Goal: Manage account settings

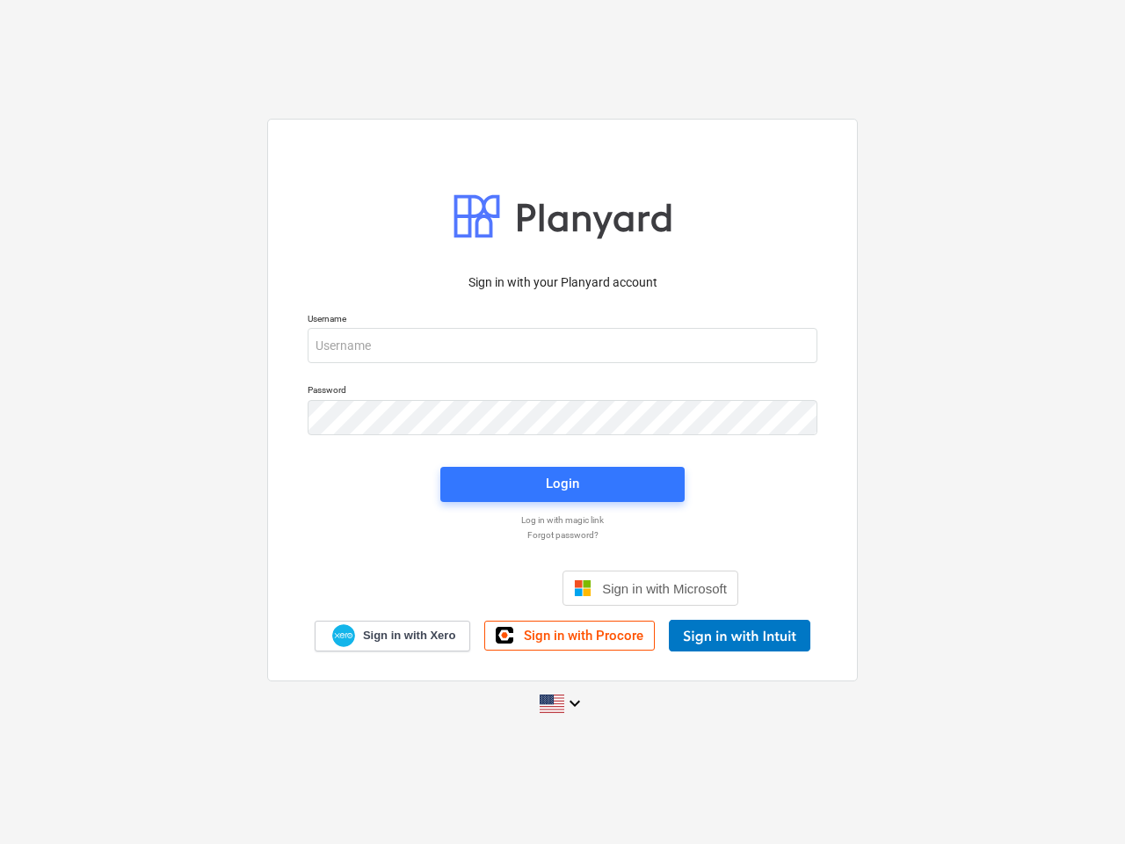
click at [597, 207] on button "Cookies settings" at bounding box center [596, 207] width 135 height 40
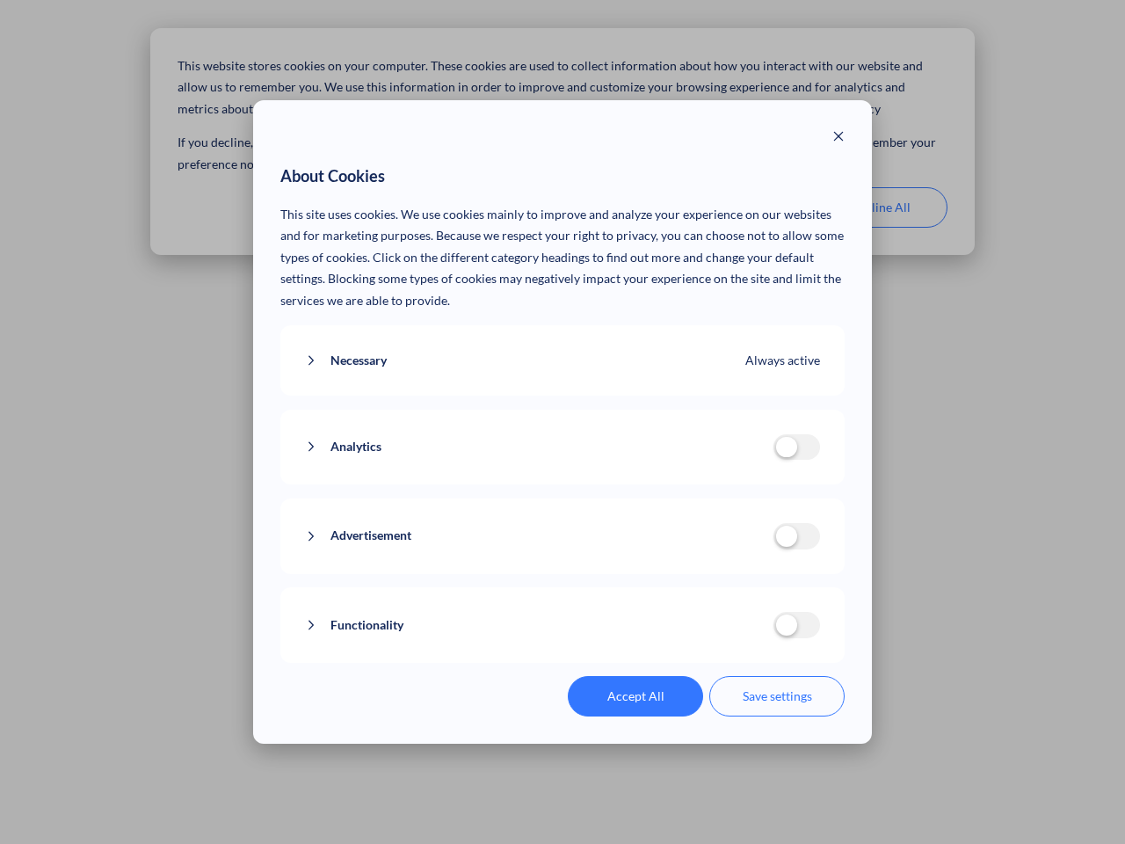
click at [738, 207] on p "This site uses cookies. We use cookies mainly to improve and analyze your exper…" at bounding box center [562, 258] width 565 height 108
click at [880, 207] on div "About Cookies This site uses cookies. We use cookies mainly to improve and anal…" at bounding box center [562, 422] width 1125 height 844
click at [563, 345] on div "Necessary Always active These cookies are necessary for the website to function…" at bounding box center [562, 360] width 565 height 71
click at [563, 417] on div "Analytics analytics cookies disallowed These cookies help us to understand how …" at bounding box center [562, 448] width 565 height 76
click at [563, 484] on div "Analytics analytics cookies disallowed These cookies help us to understand how …" at bounding box center [562, 448] width 565 height 76
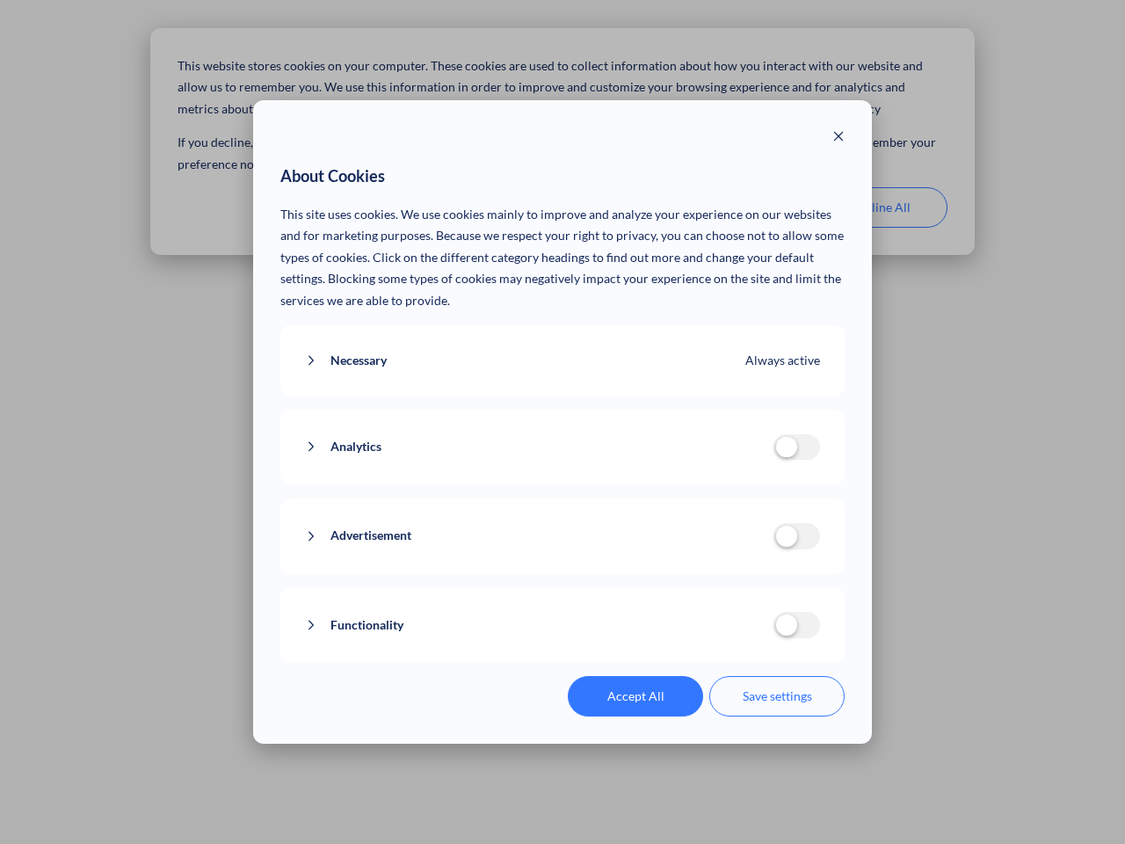
click at [650, 588] on div "Functionality functionality cookies disallowed We use a set of cookies that are…" at bounding box center [562, 625] width 565 height 76
click at [739, 635] on button "Functionality" at bounding box center [539, 625] width 468 height 22
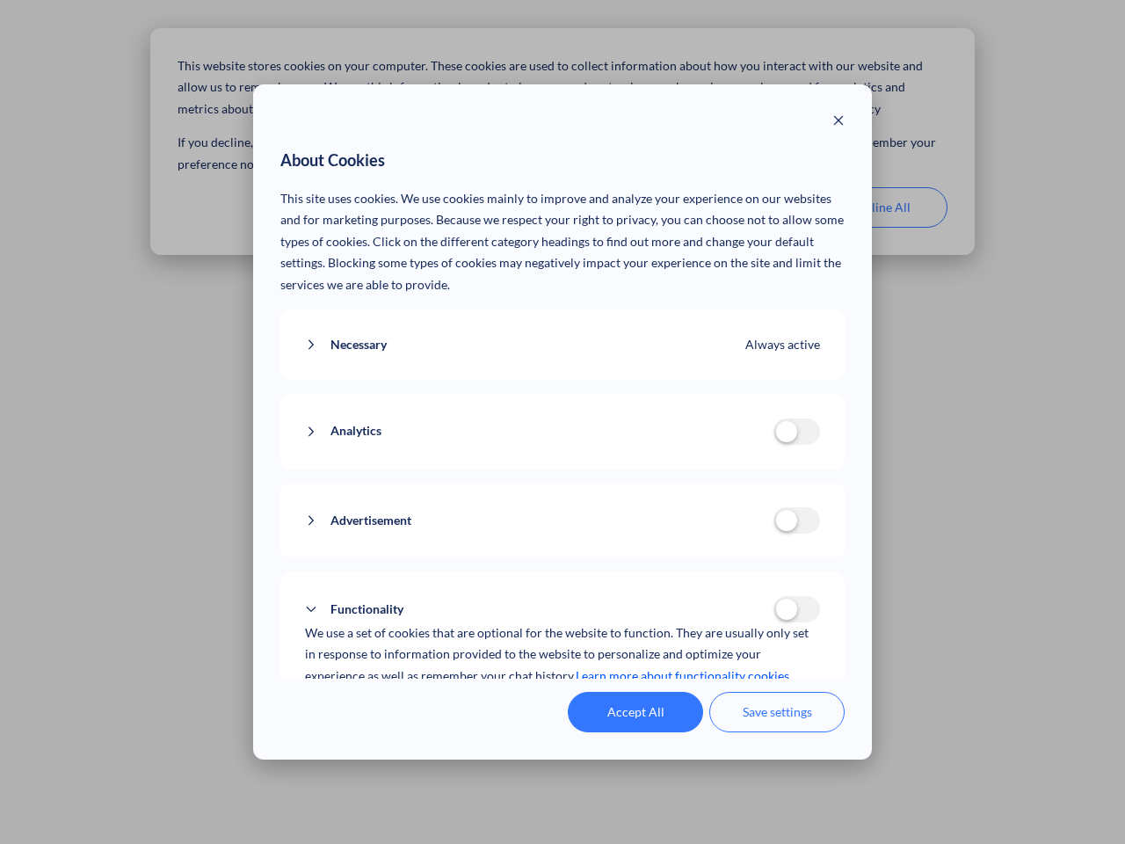
click at [563, 703] on div "Accept All Save settings" at bounding box center [562, 712] width 565 height 40
